Goal: Task Accomplishment & Management: Manage account settings

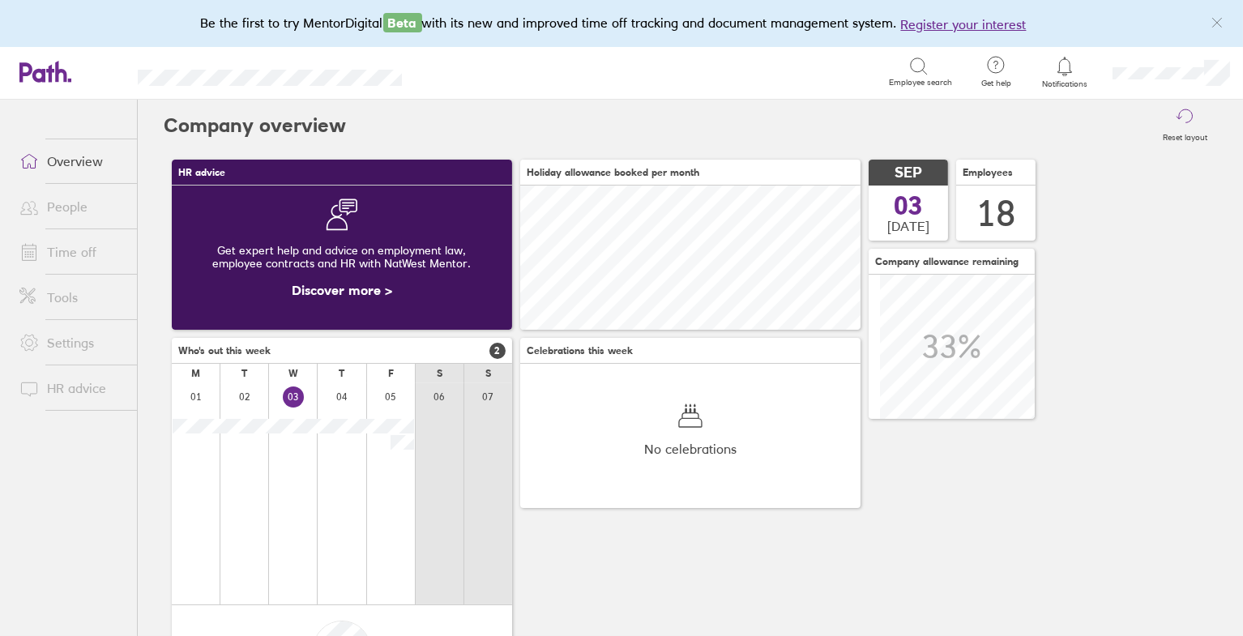
scroll to position [144, 340]
click at [96, 246] on link "Time off" at bounding box center [71, 252] width 130 height 32
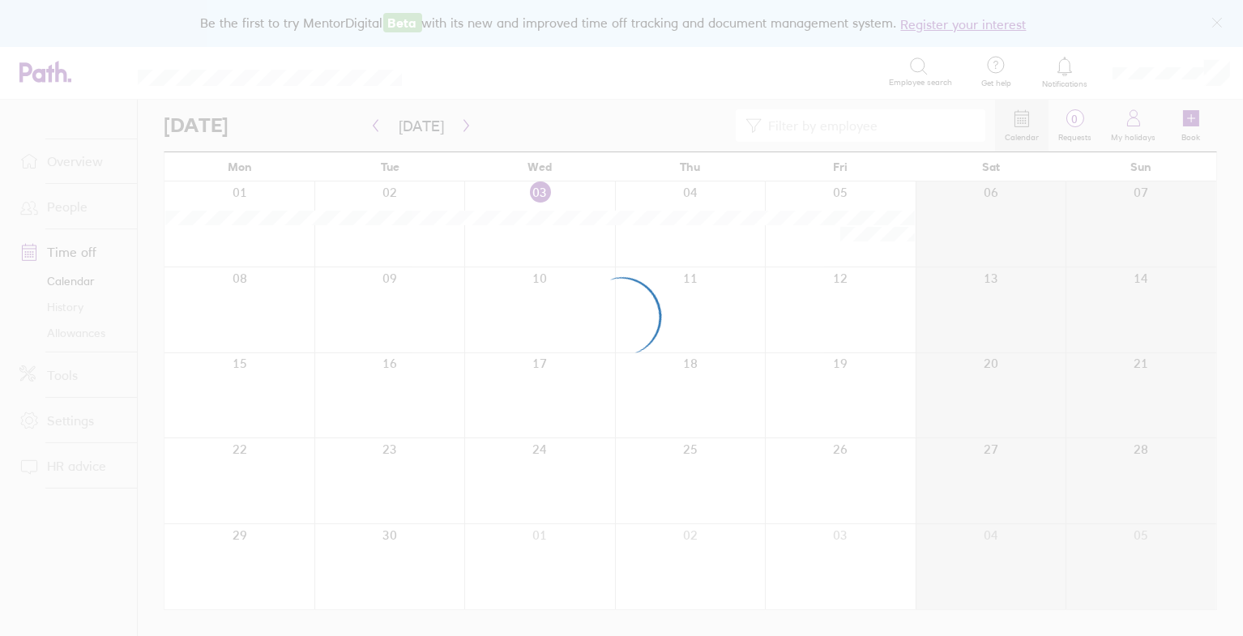
click at [1162, 66] on div at bounding box center [621, 318] width 1243 height 636
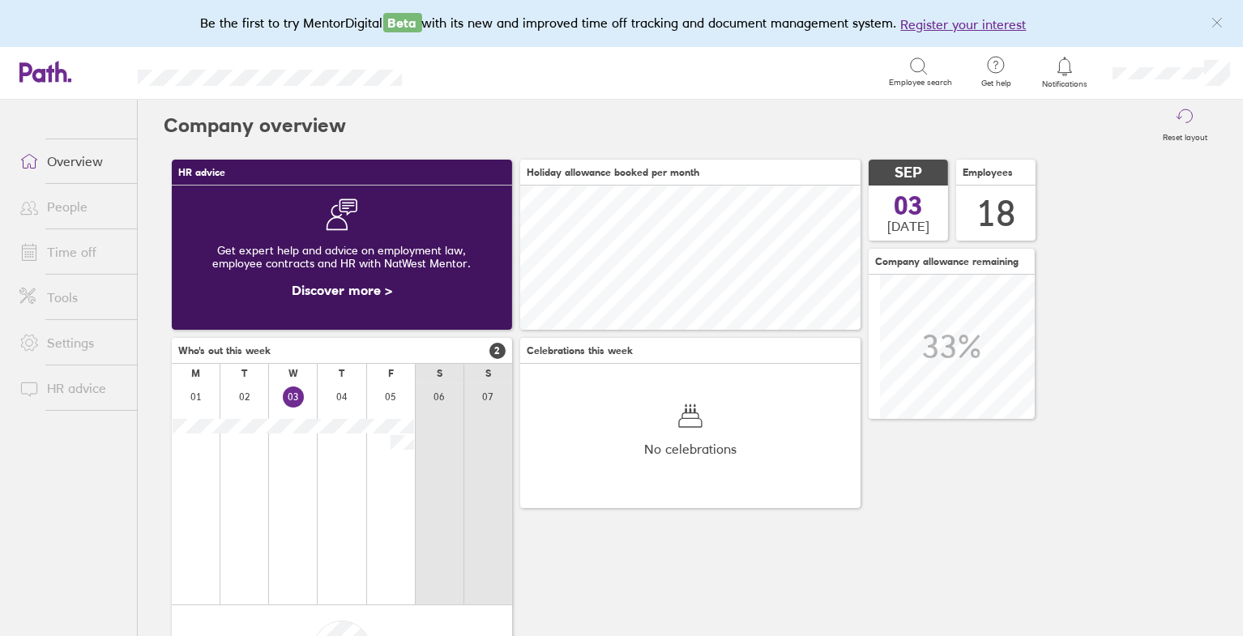
scroll to position [144, 340]
click at [73, 258] on link "Time off" at bounding box center [71, 252] width 130 height 32
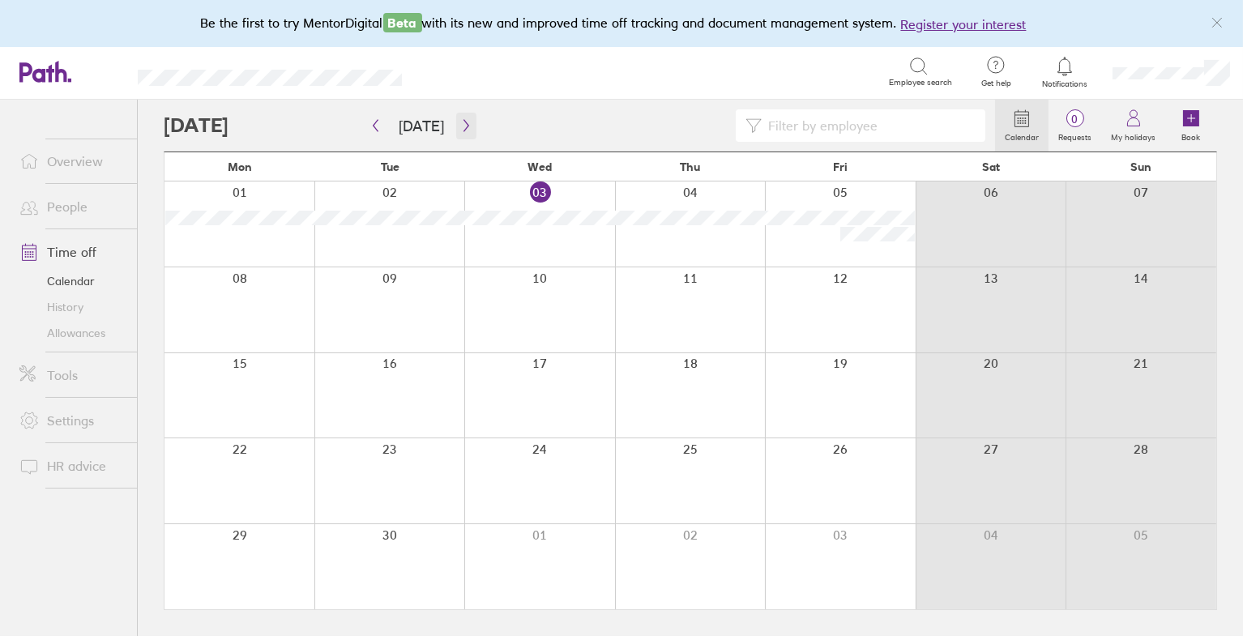
click at [460, 129] on icon "button" at bounding box center [466, 125] width 12 height 13
click at [474, 131] on div at bounding box center [579, 125] width 831 height 32
click at [464, 128] on icon "button" at bounding box center [466, 126] width 5 height 12
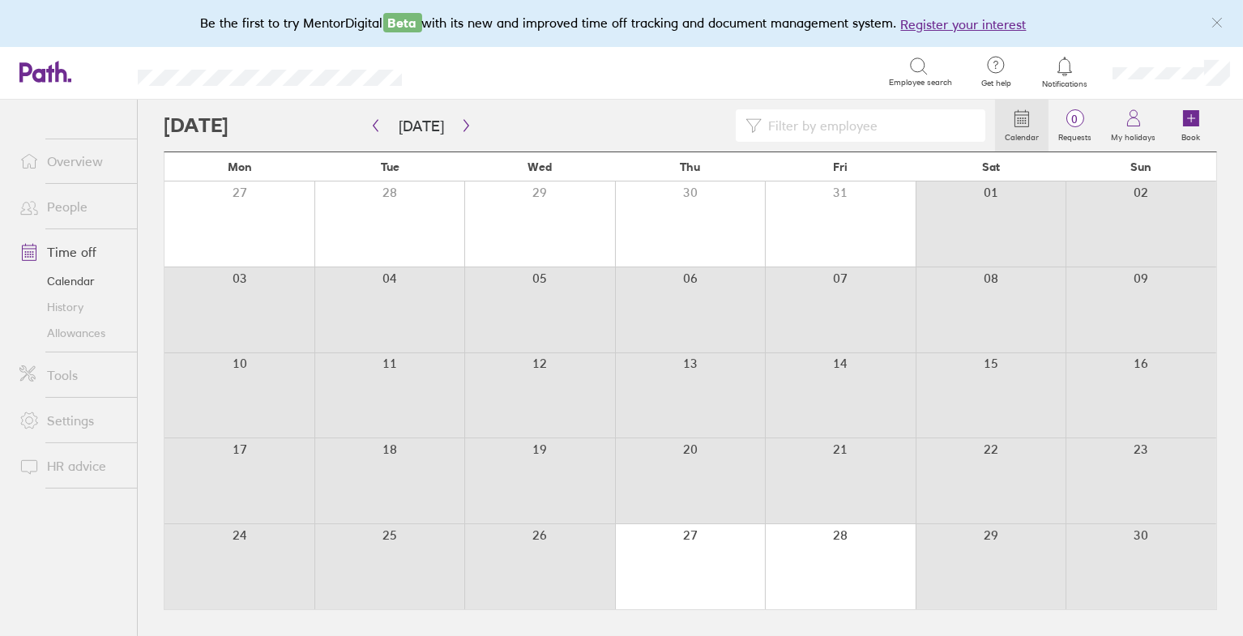
drag, startPoint x: 596, startPoint y: 561, endPoint x: 737, endPoint y: 53, distance: 527.3
click at [656, 157] on div "Mon Tue Wed Thu Fri Sat Sun 27 28 29 30 31 01 02 03 04 05 06 07 08 09 10 11 12 …" at bounding box center [691, 381] width 1054 height 459
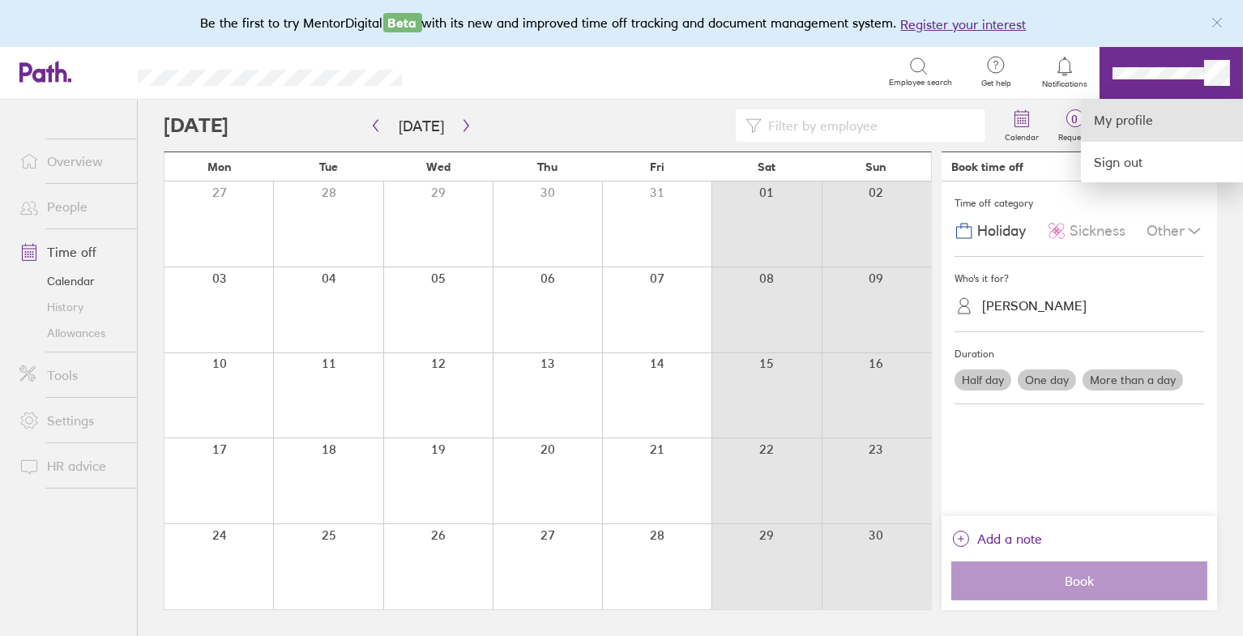
click at [1132, 125] on link "My profile" at bounding box center [1162, 120] width 162 height 41
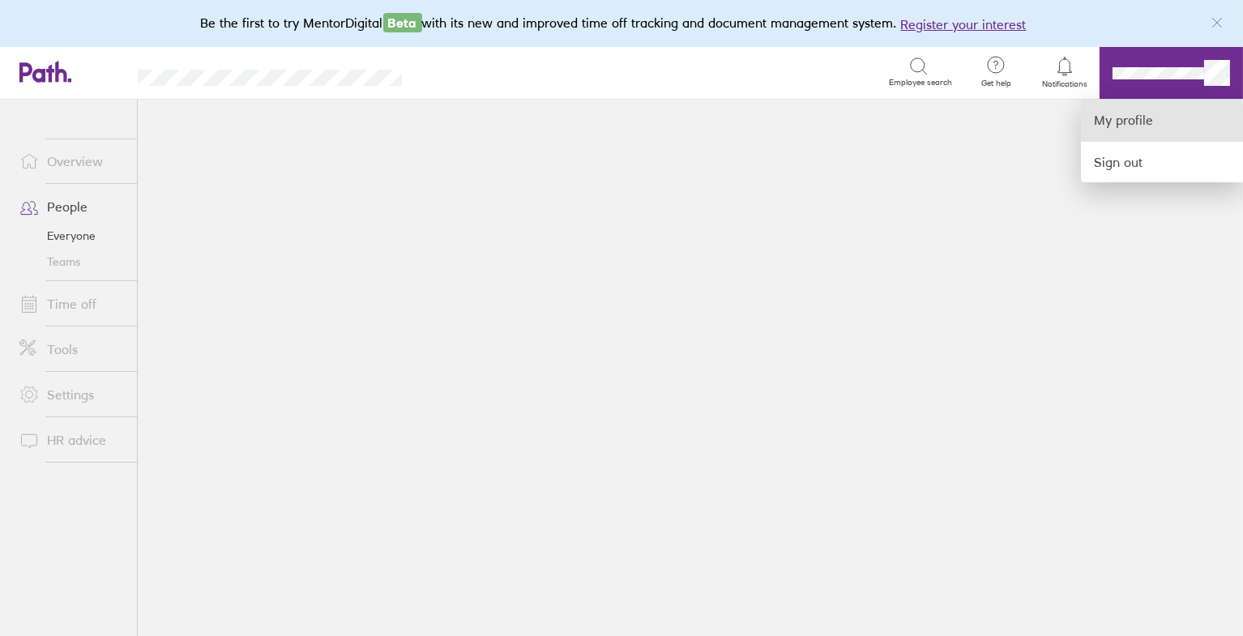
click at [1152, 121] on link "My profile" at bounding box center [1162, 120] width 162 height 41
click at [1115, 122] on link "My profile" at bounding box center [1162, 120] width 162 height 41
click at [694, 225] on div at bounding box center [621, 318] width 1243 height 636
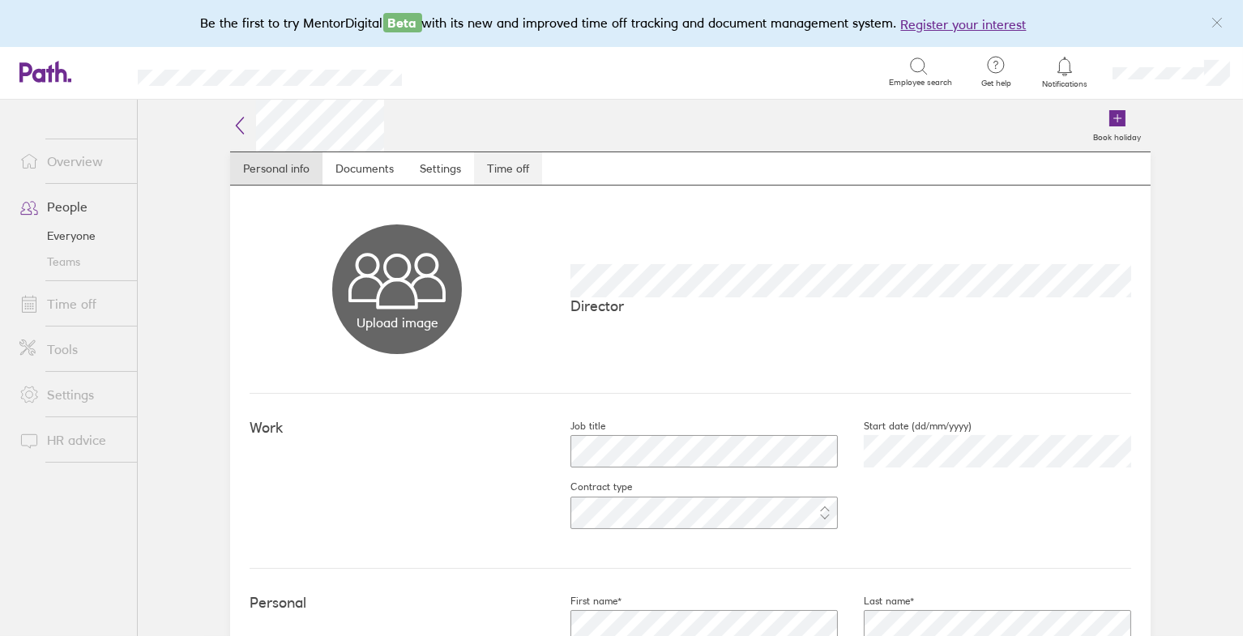
click at [514, 170] on link "Time off" at bounding box center [508, 168] width 68 height 32
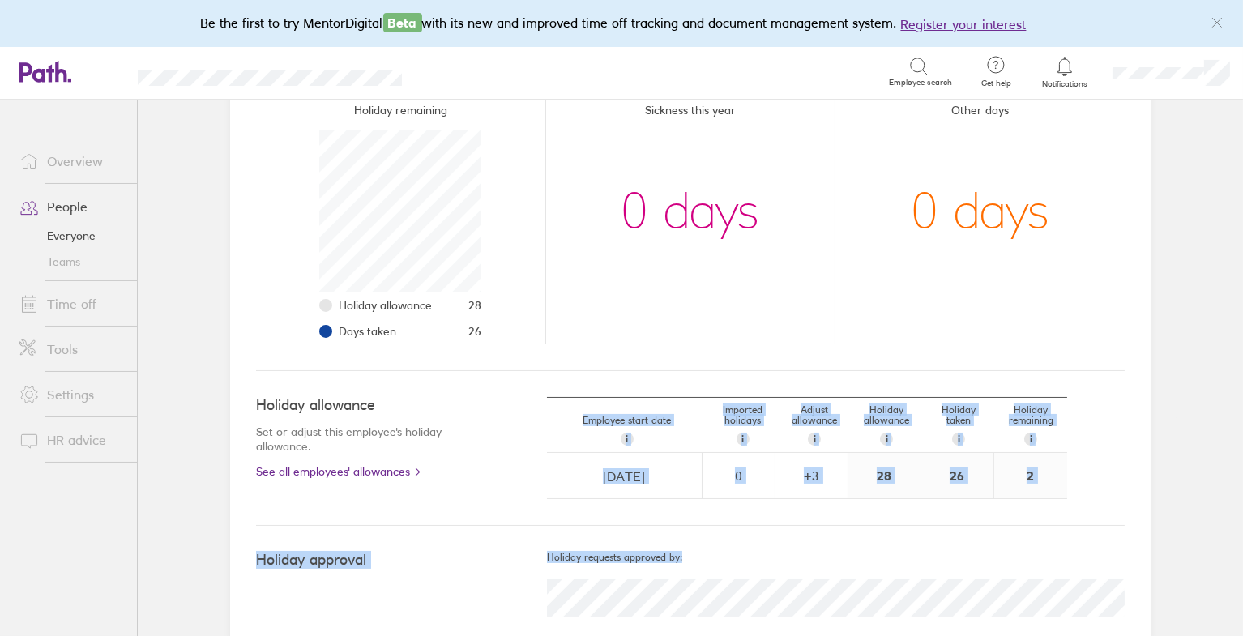
scroll to position [245, 0]
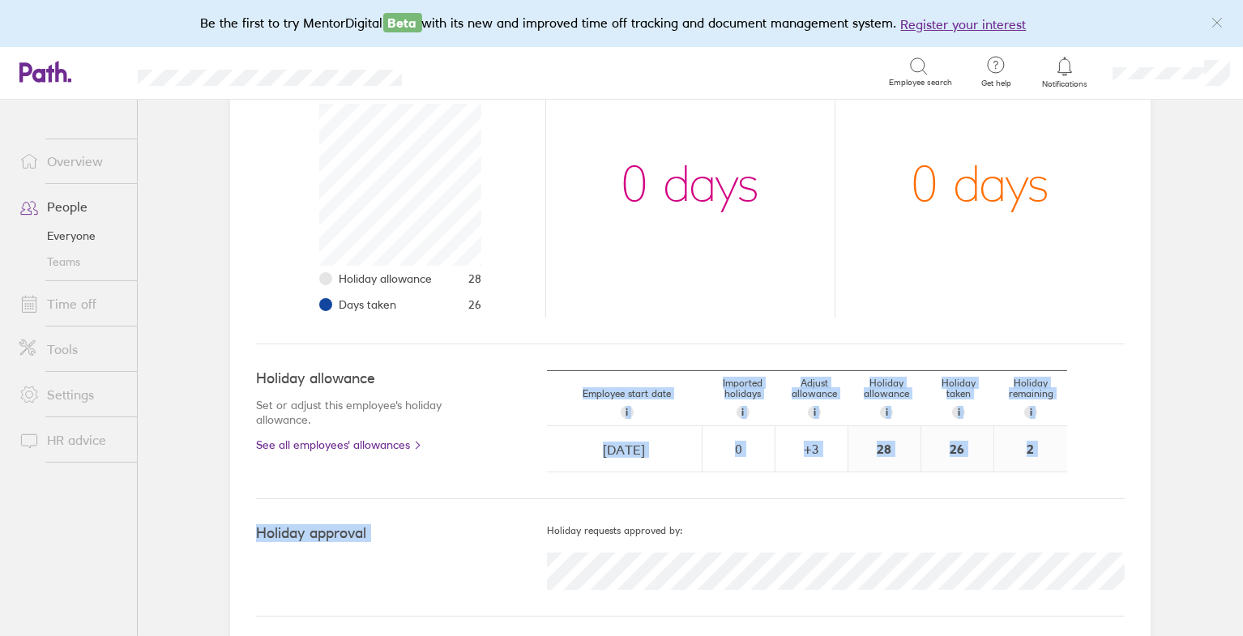
drag, startPoint x: 673, startPoint y: 609, endPoint x: 744, endPoint y: 508, distance: 123.2
click at [742, 511] on div "01 Jan 2025 - 31 Dec 2025 Time off overview Holiday remaining Holiday allowance…" at bounding box center [690, 292] width 921 height 702
click at [744, 508] on div "Holiday approval Holiday requests approved by:" at bounding box center [690, 557] width 869 height 117
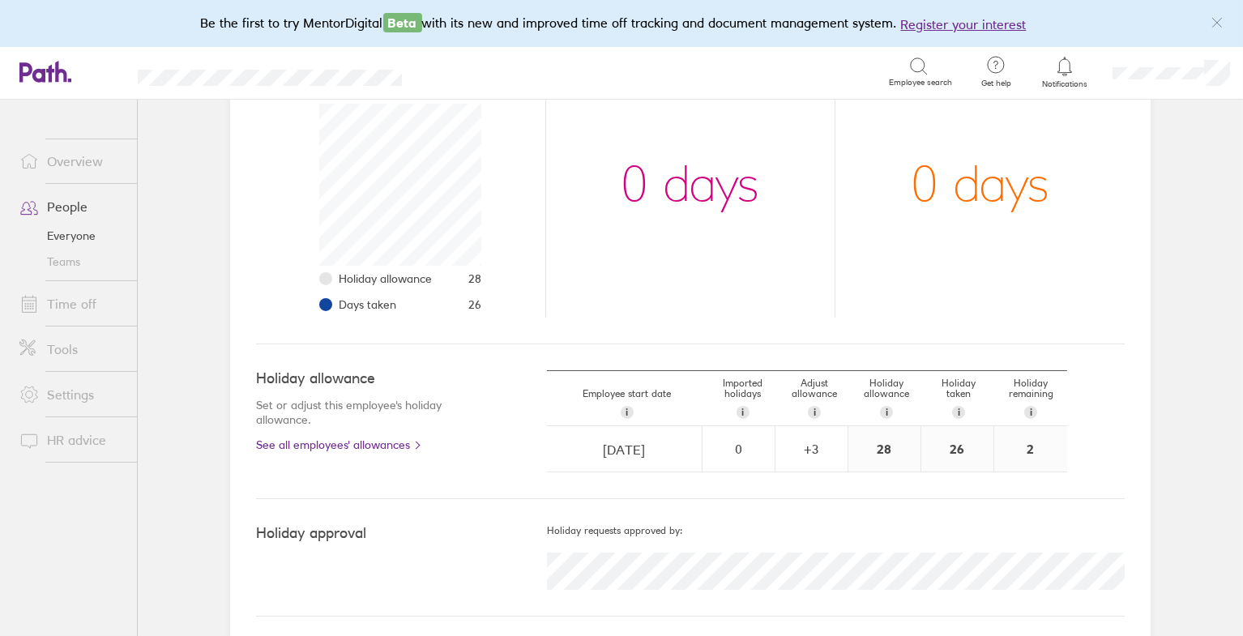
scroll to position [0, 0]
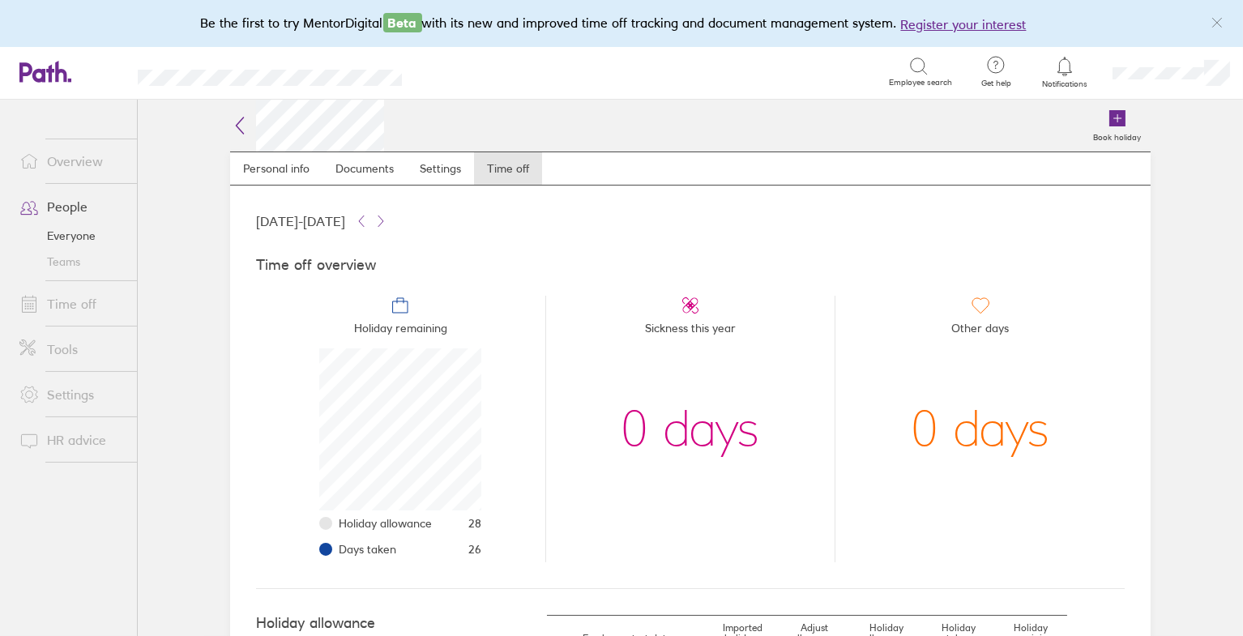
click at [73, 209] on link "People" at bounding box center [71, 206] width 130 height 32
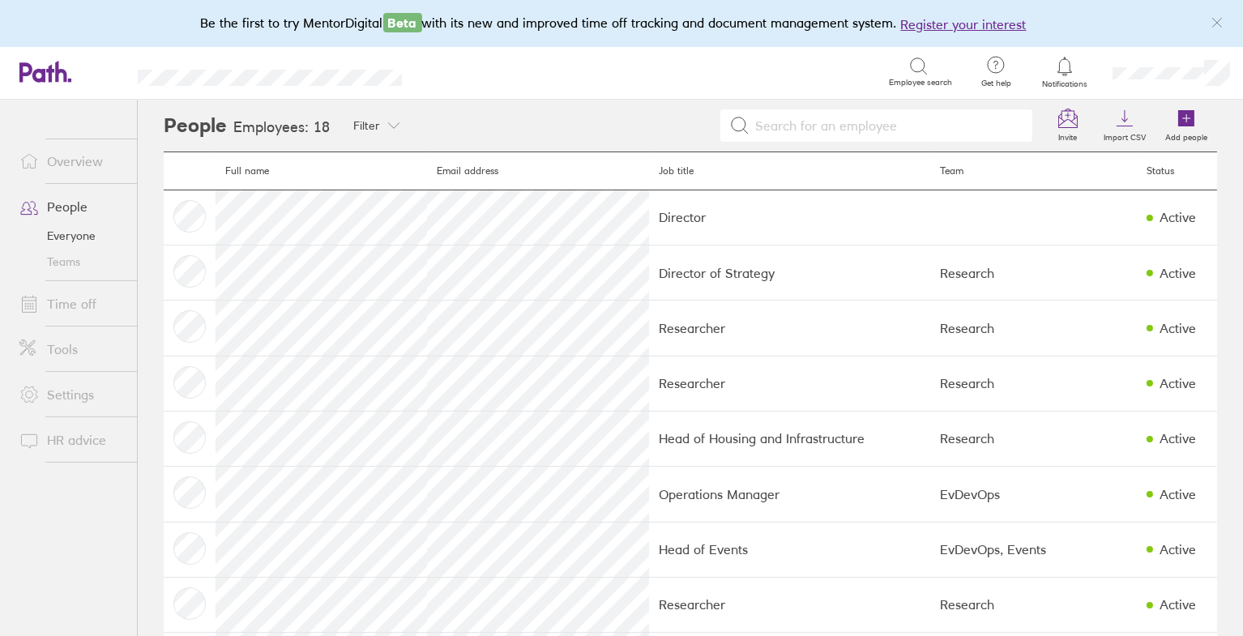
click at [79, 300] on link "Time off" at bounding box center [71, 304] width 130 height 32
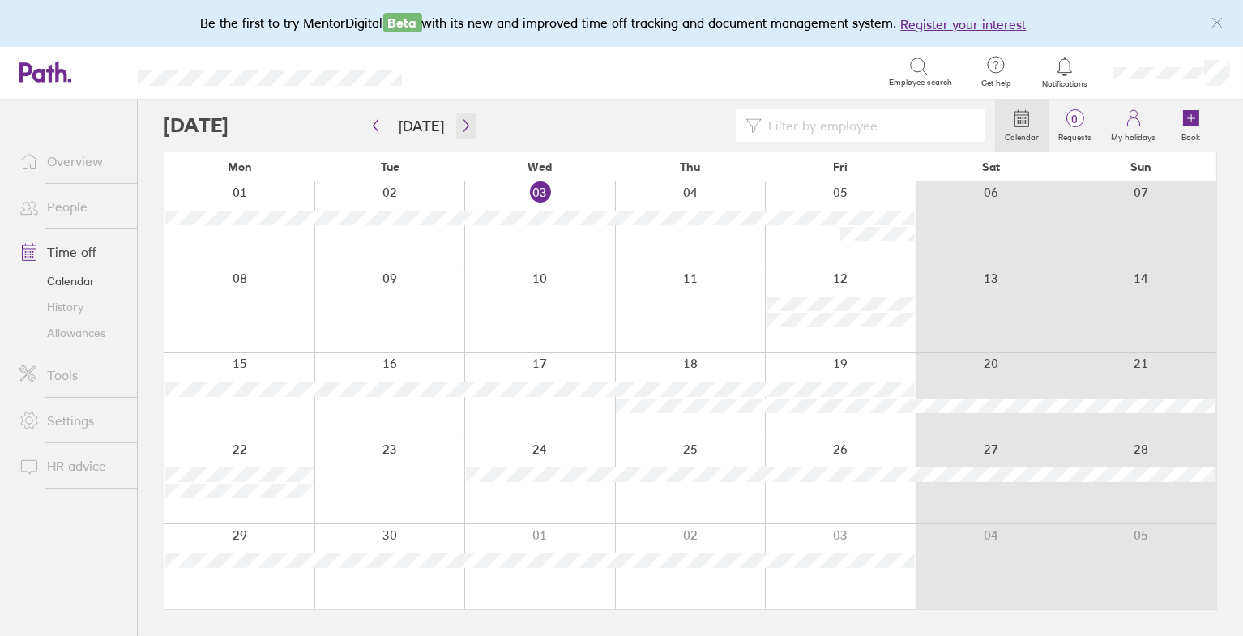
click at [460, 126] on icon "button" at bounding box center [466, 125] width 12 height 13
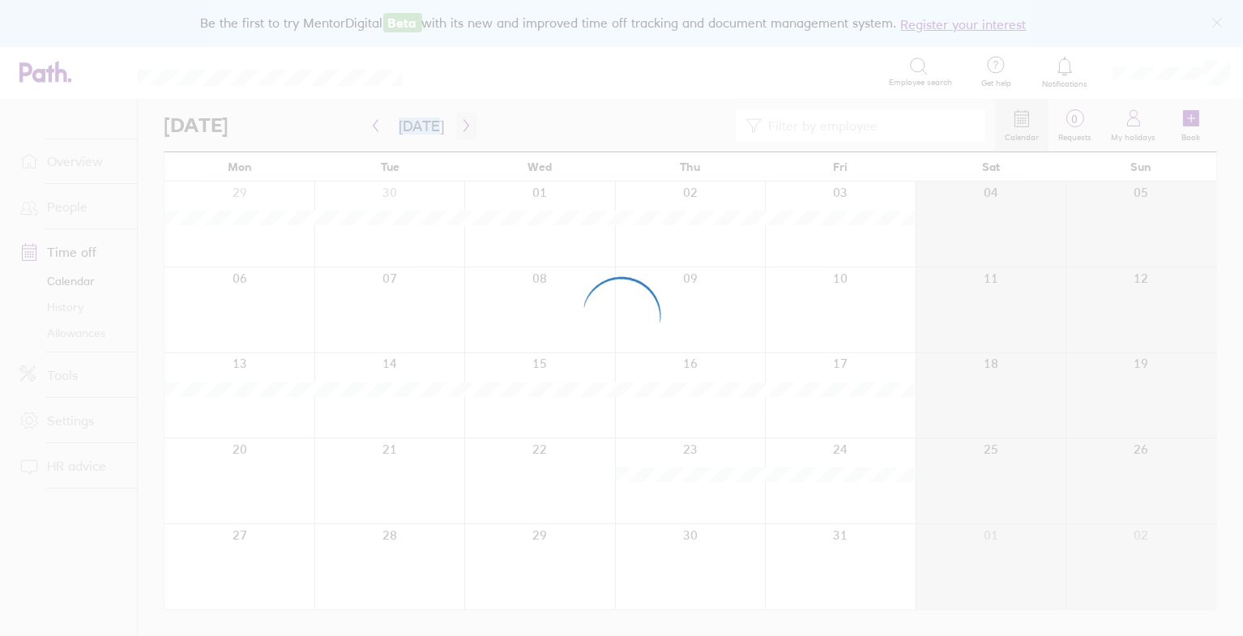
click at [460, 126] on div at bounding box center [621, 318] width 1243 height 636
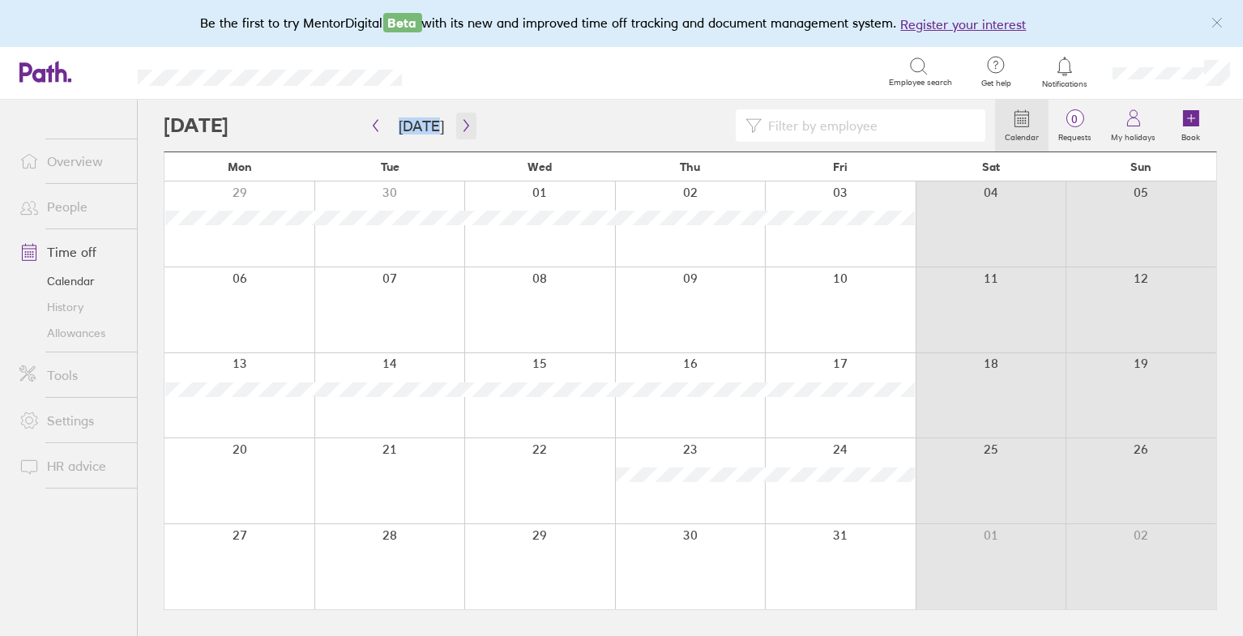
click at [461, 126] on icon "button" at bounding box center [466, 125] width 12 height 13
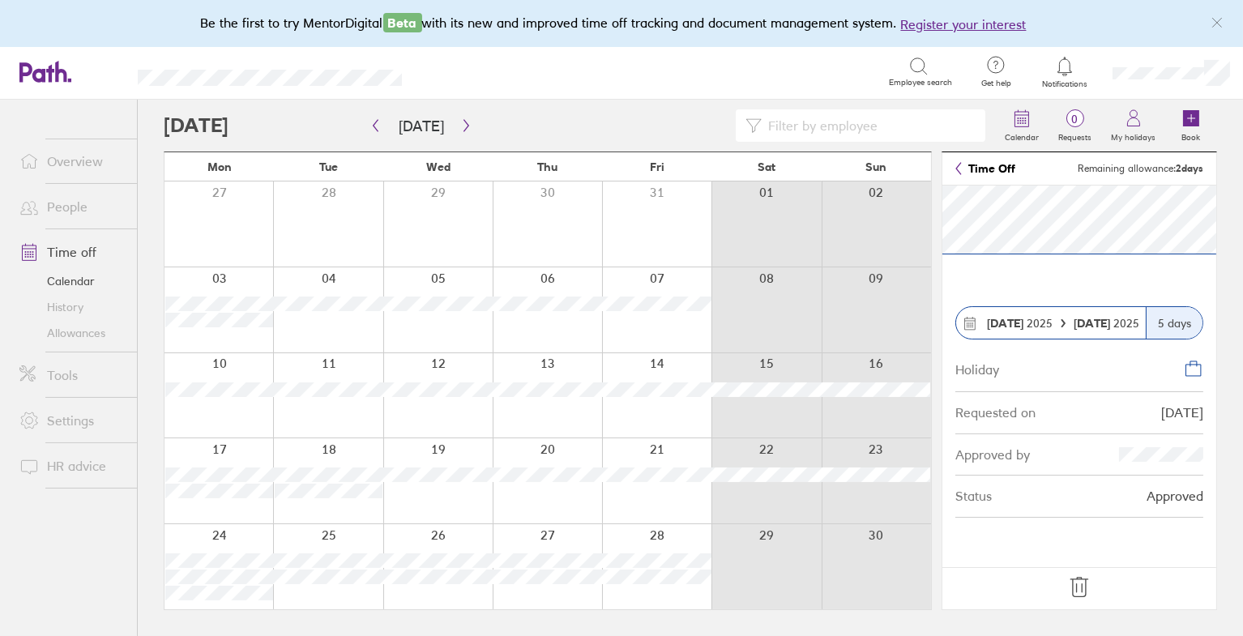
click at [1085, 591] on icon at bounding box center [1079, 587] width 17 height 19
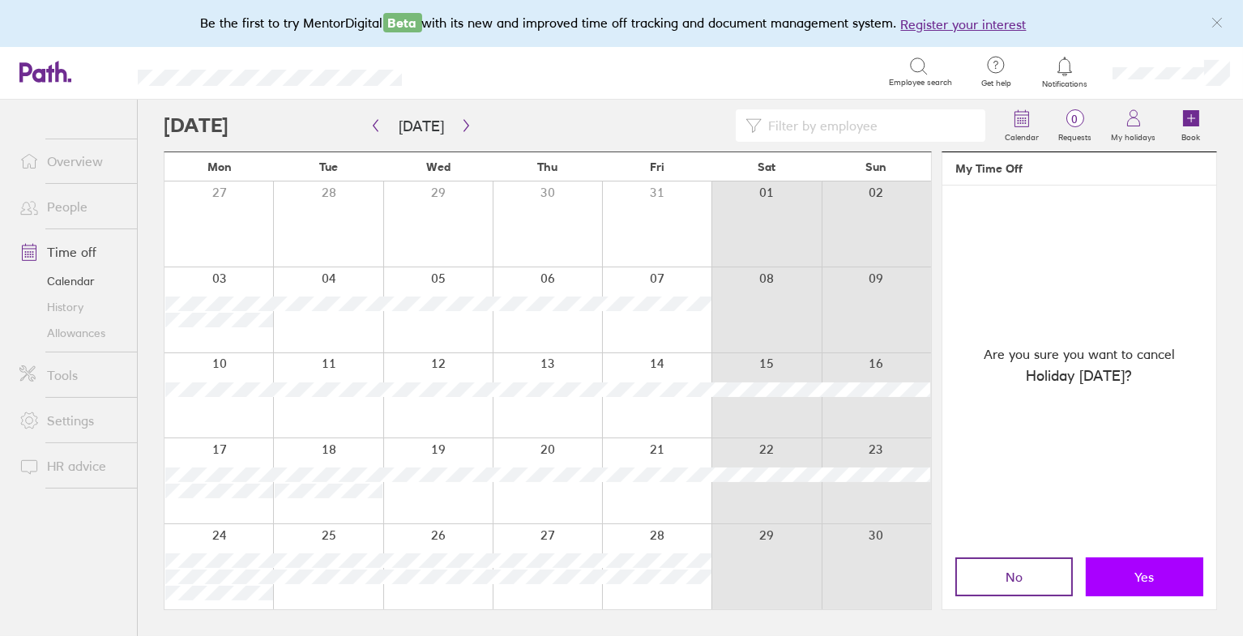
click at [1142, 571] on span "Yes" at bounding box center [1144, 577] width 19 height 15
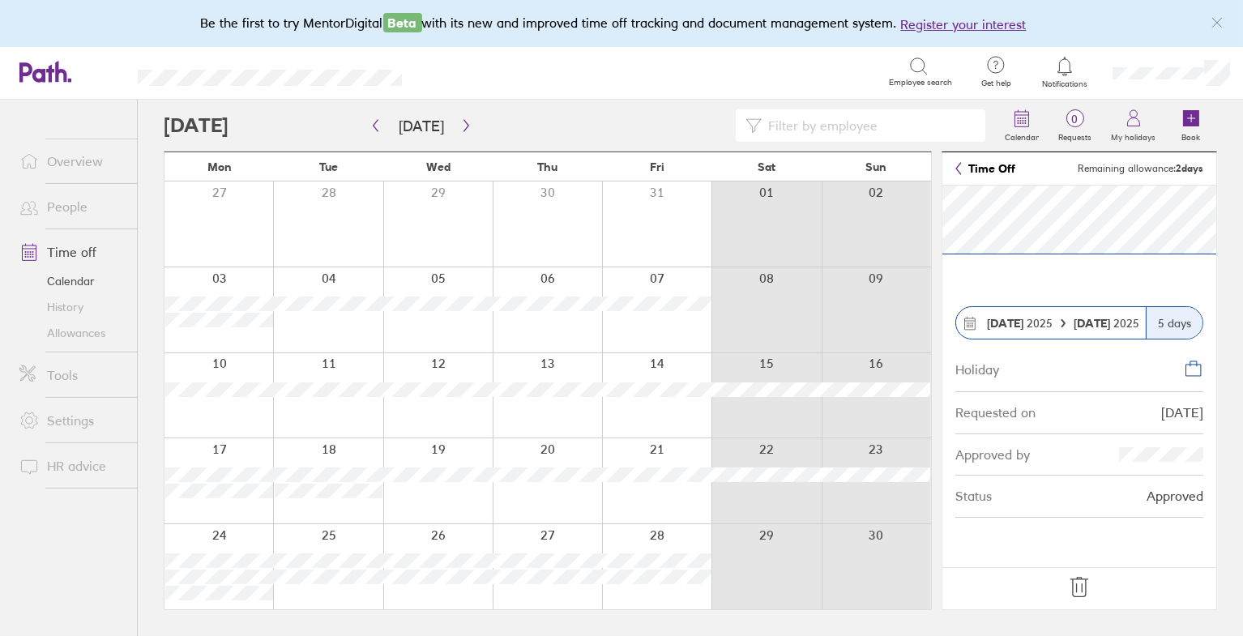
click at [1088, 584] on icon at bounding box center [1079, 588] width 26 height 26
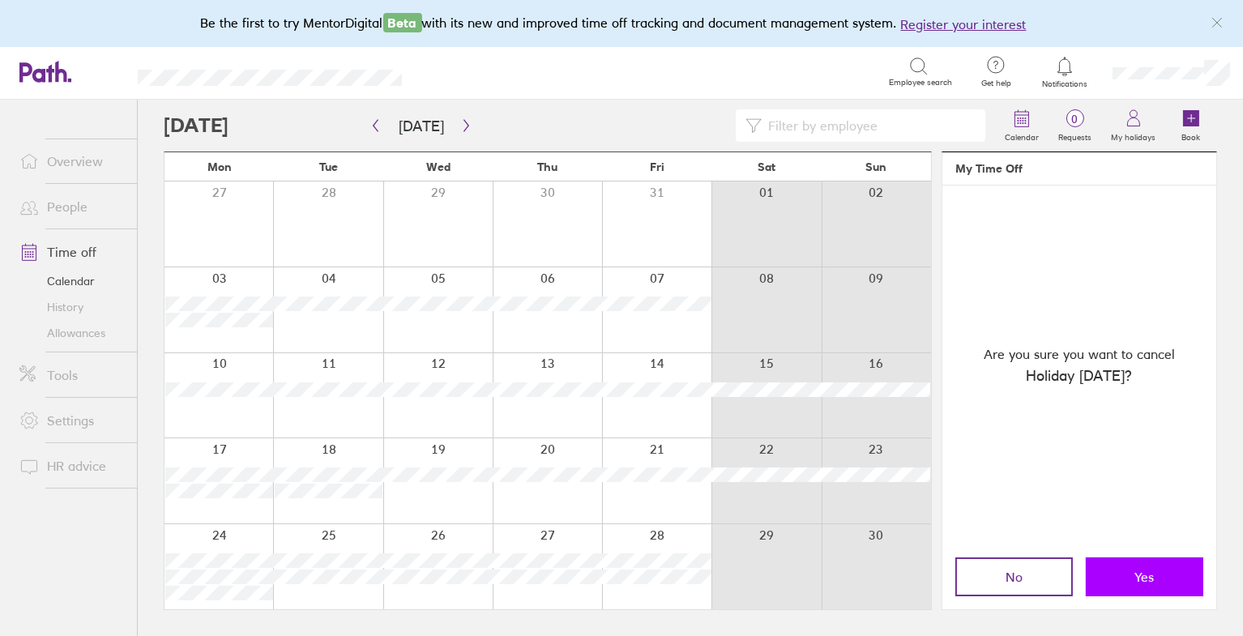
click at [1148, 576] on span "Yes" at bounding box center [1144, 577] width 19 height 15
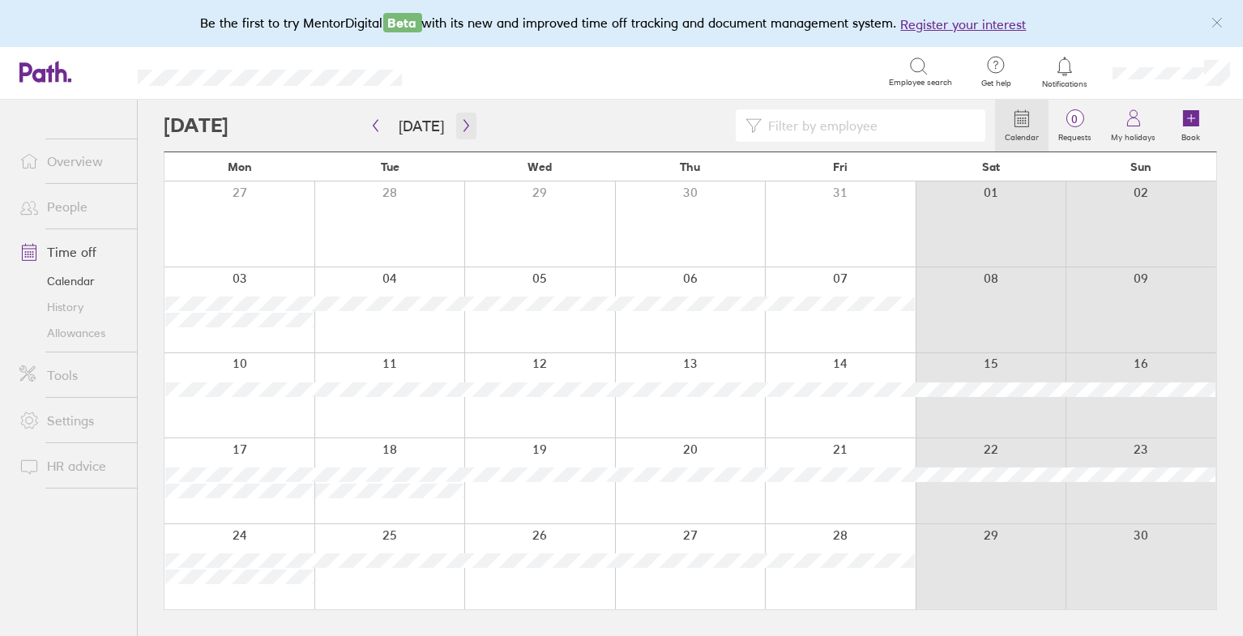
click at [463, 126] on icon "button" at bounding box center [466, 125] width 12 height 13
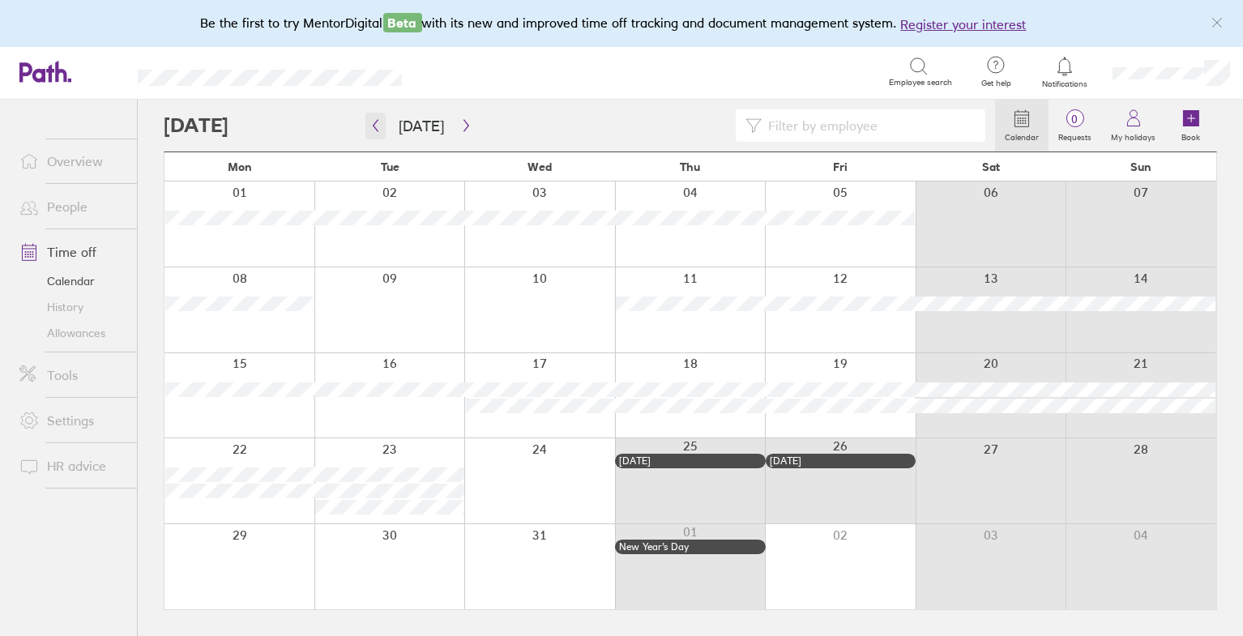
click at [380, 123] on icon "button" at bounding box center [376, 125] width 12 height 13
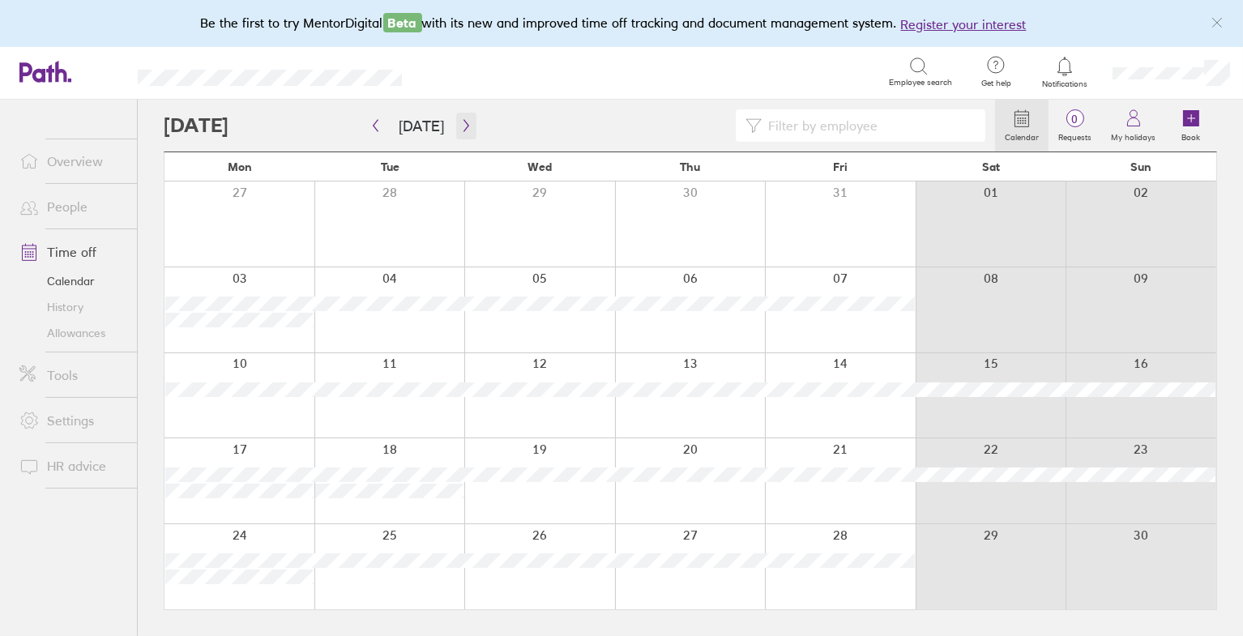
click at [464, 119] on icon "button" at bounding box center [466, 125] width 12 height 13
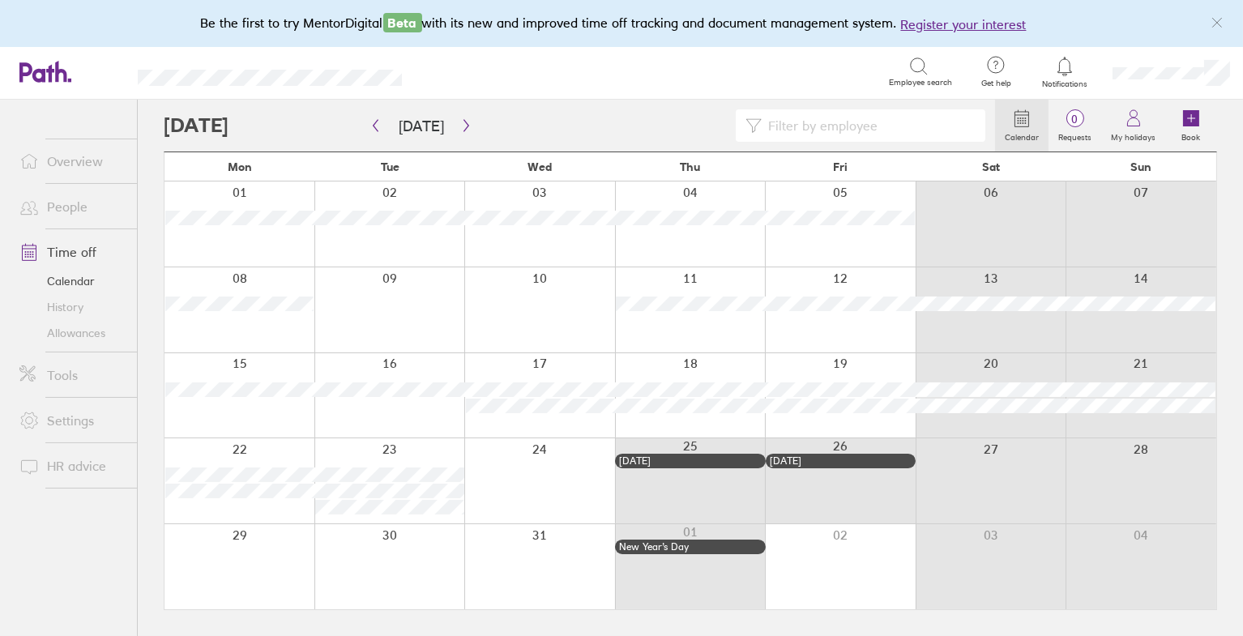
click at [277, 240] on div at bounding box center [240, 224] width 150 height 85
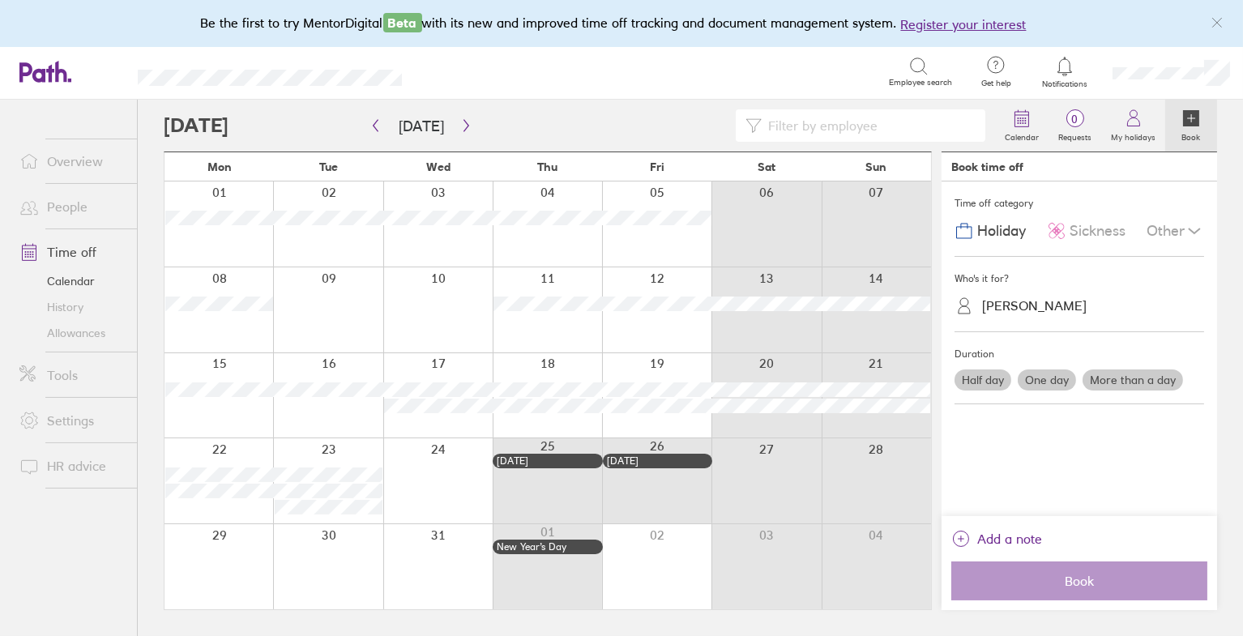
click at [1113, 372] on label "More than a day" at bounding box center [1133, 380] width 100 height 21
click at [0, 0] on input "More than a day" at bounding box center [0, 0] width 0 height 0
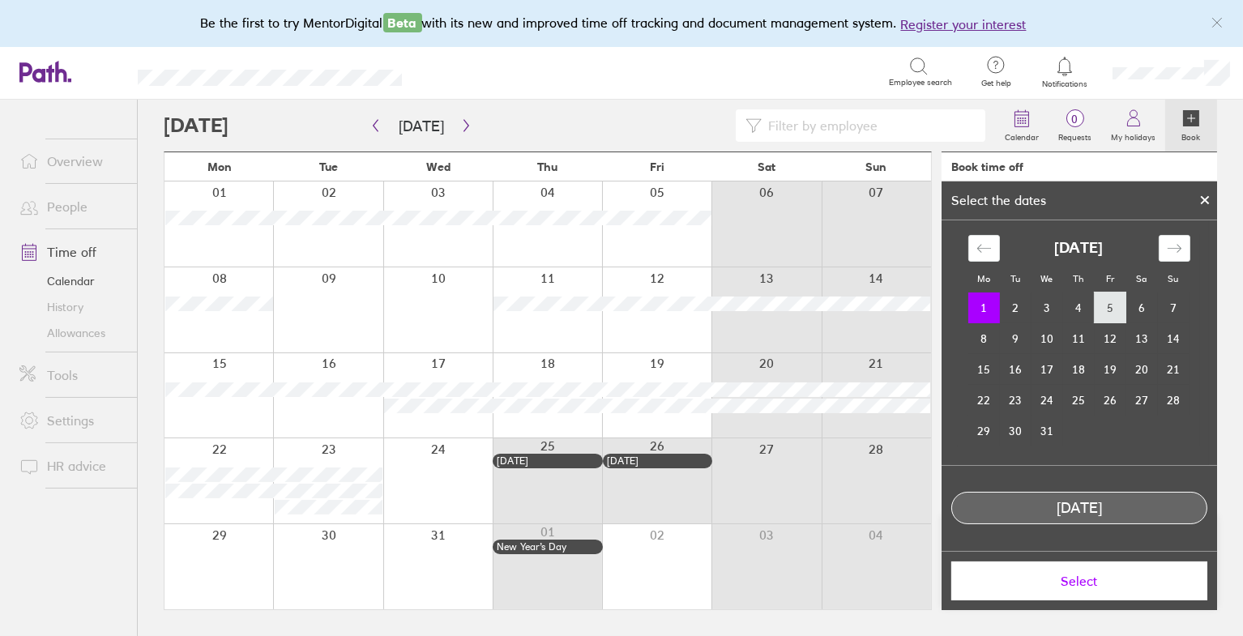
click at [1109, 315] on td "5" at bounding box center [1111, 308] width 32 height 31
click at [971, 303] on td "1" at bounding box center [984, 308] width 32 height 31
click at [1112, 306] on td "5" at bounding box center [1111, 308] width 32 height 31
click at [1083, 593] on button "Select" at bounding box center [1079, 581] width 256 height 39
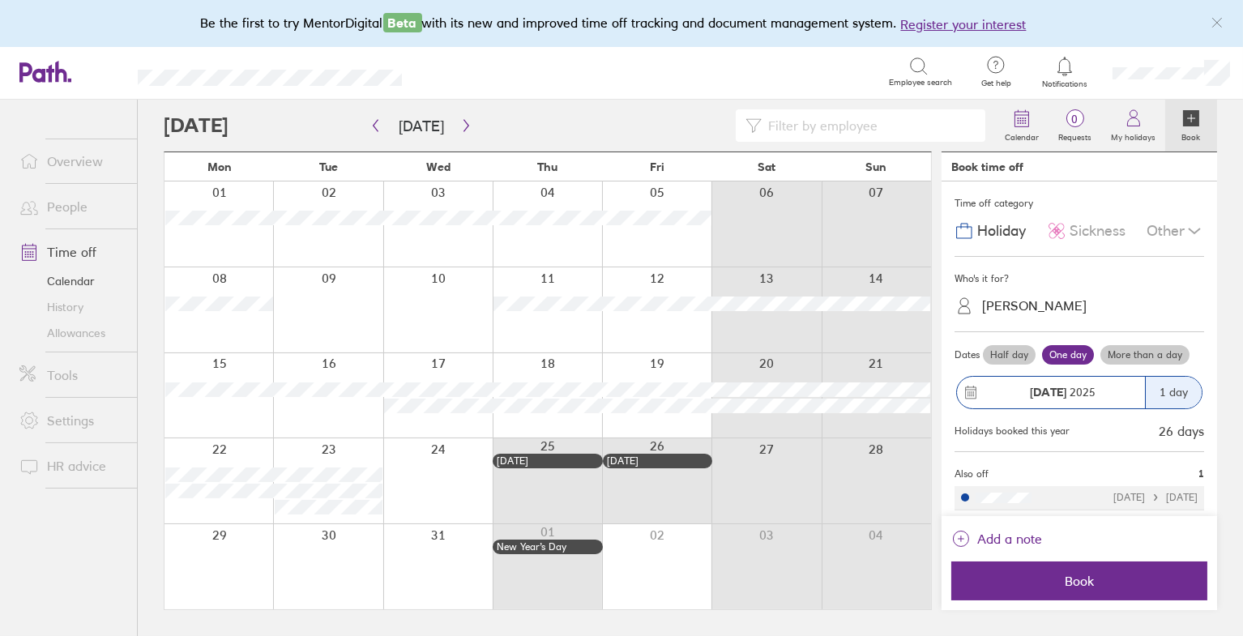
click at [1142, 353] on label "More than a day" at bounding box center [1145, 354] width 89 height 19
click at [0, 0] on input "More than a day" at bounding box center [0, 0] width 0 height 0
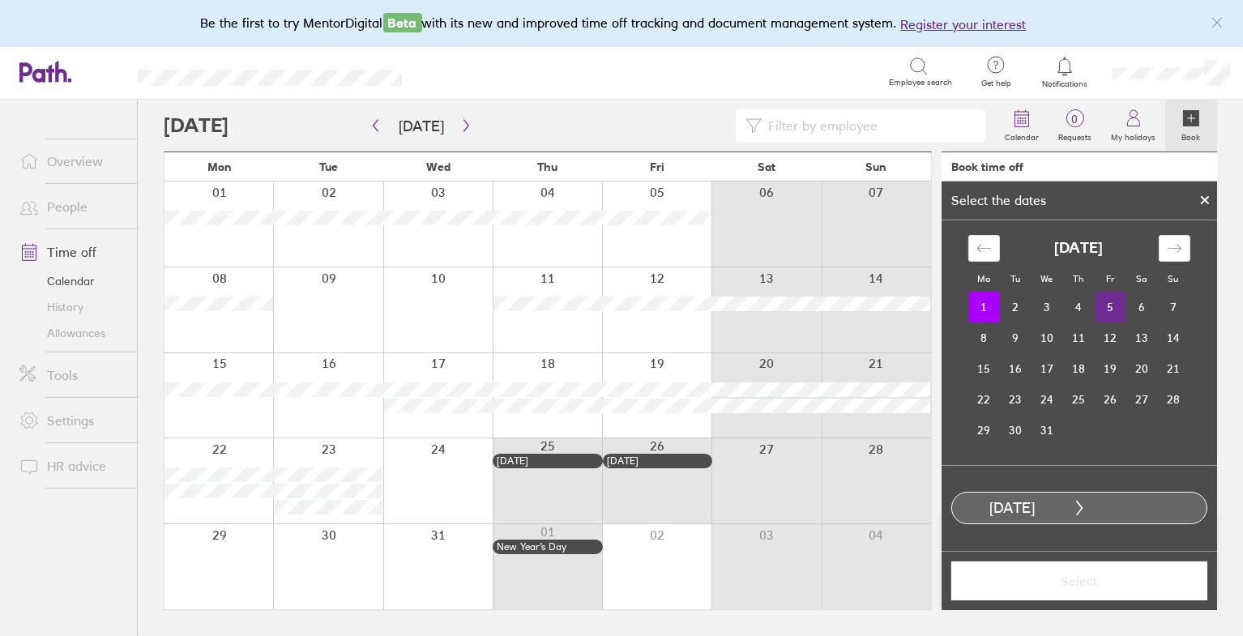
click at [1109, 301] on td "5" at bounding box center [1111, 307] width 32 height 31
click at [1090, 579] on span "Select" at bounding box center [1079, 581] width 233 height 15
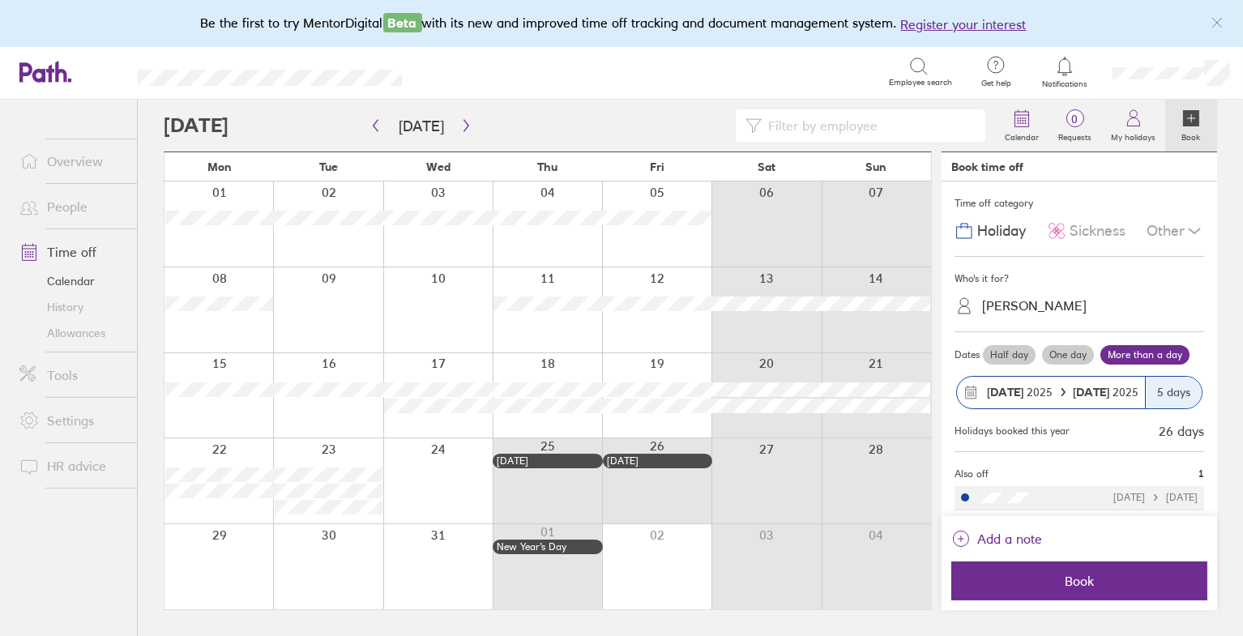
click at [1090, 579] on span "Book" at bounding box center [1079, 581] width 233 height 15
